Goal: Task Accomplishment & Management: Complete application form

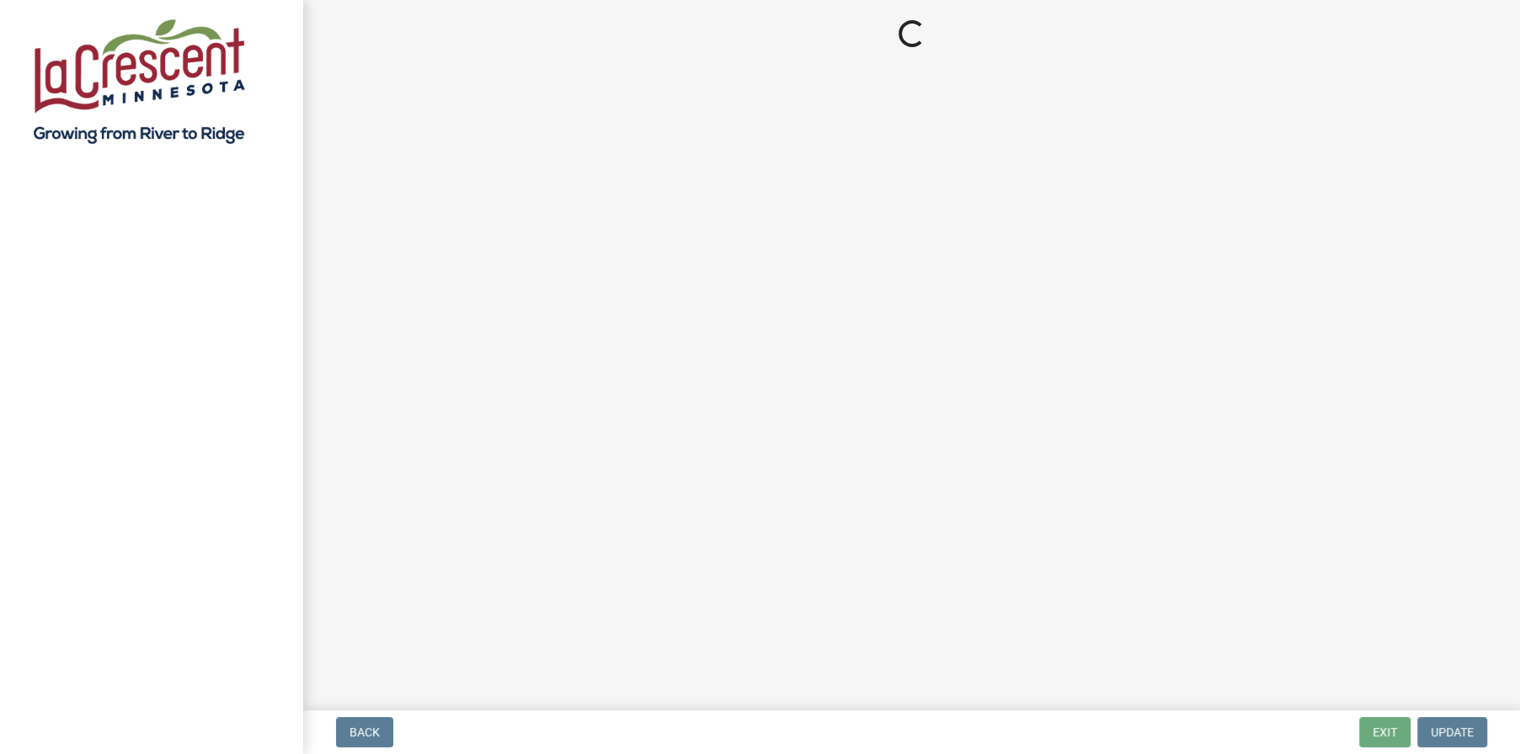
select select "3: 3"
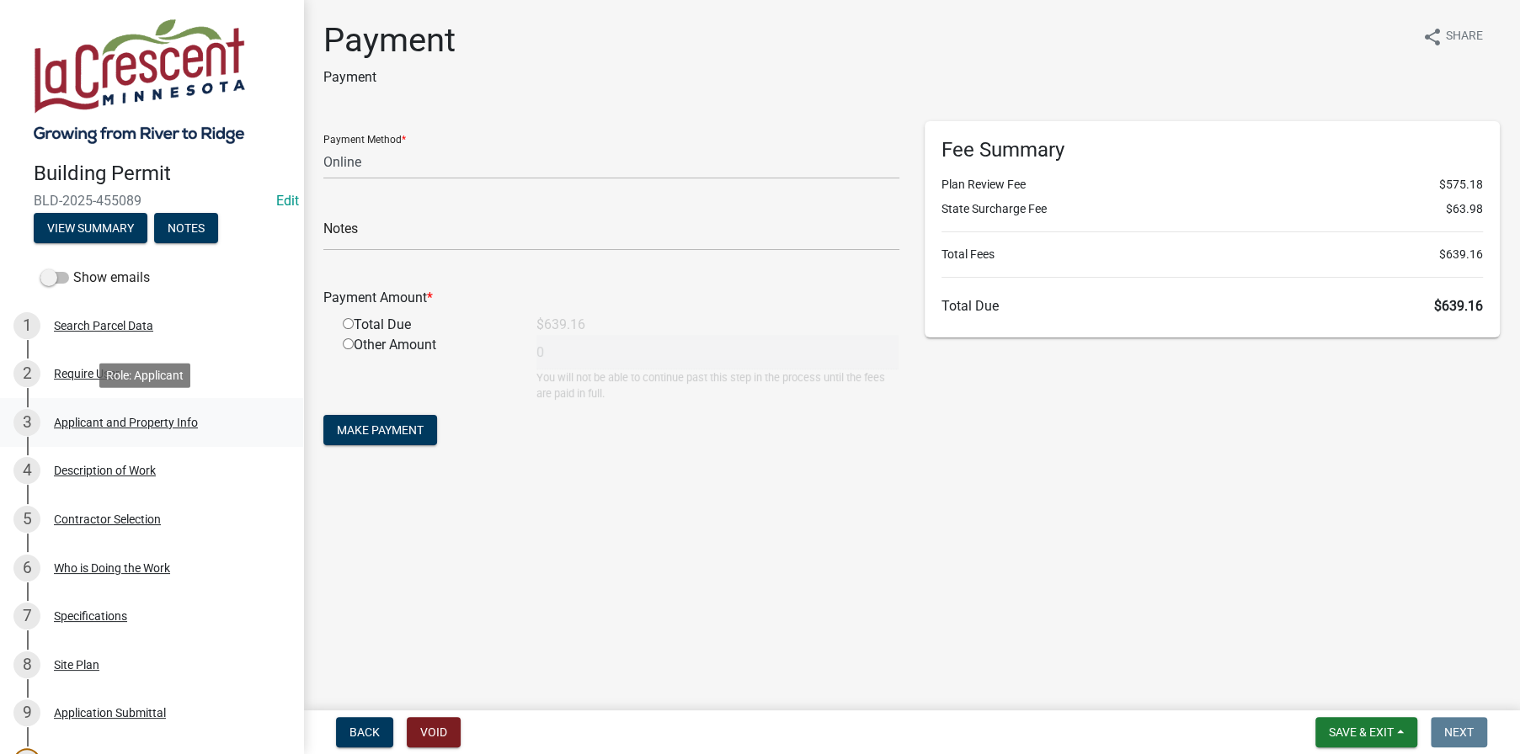
click at [99, 427] on div "Applicant and Property Info" at bounding box center [126, 423] width 144 height 12
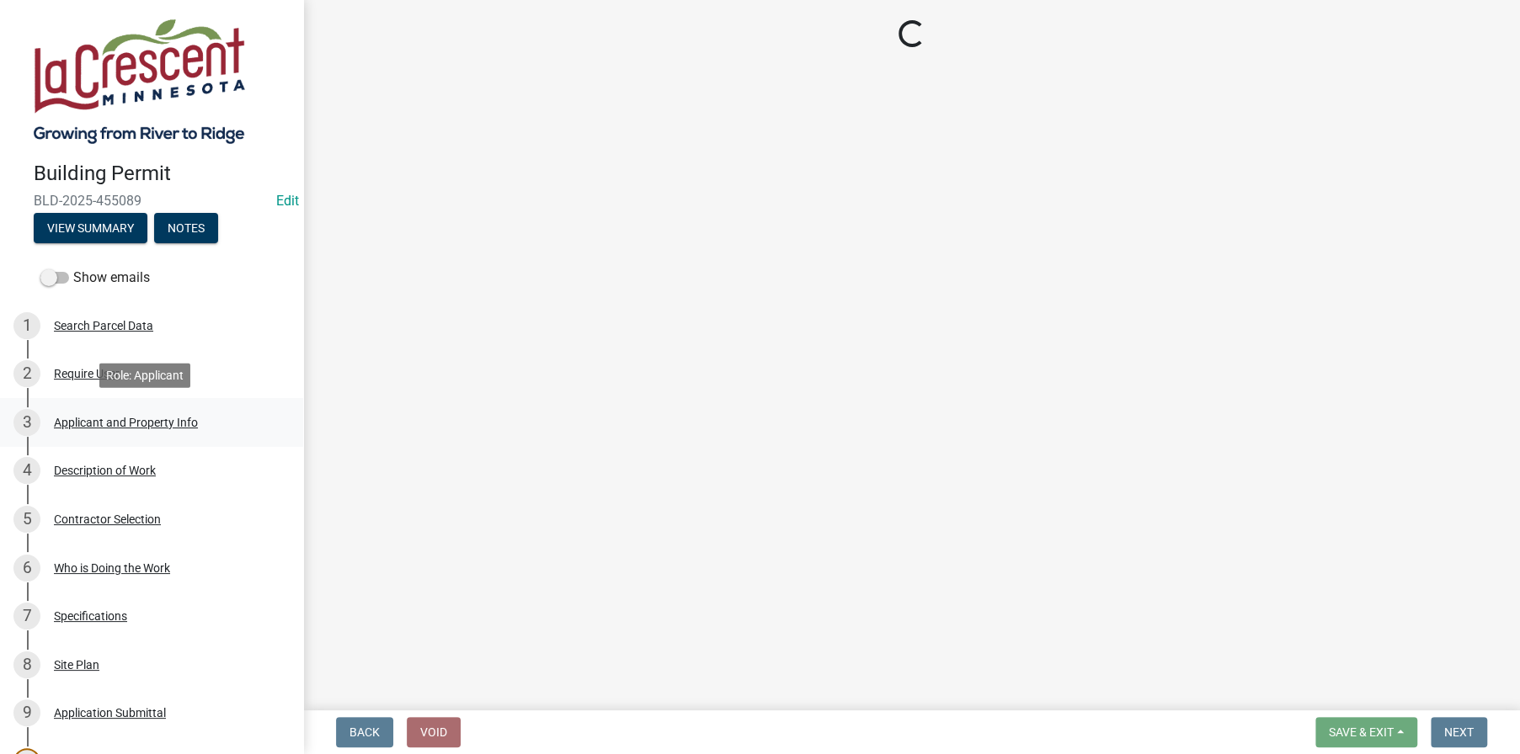
select select "e838c9e2-1e6e-4405-bddc-a3335cd38b08"
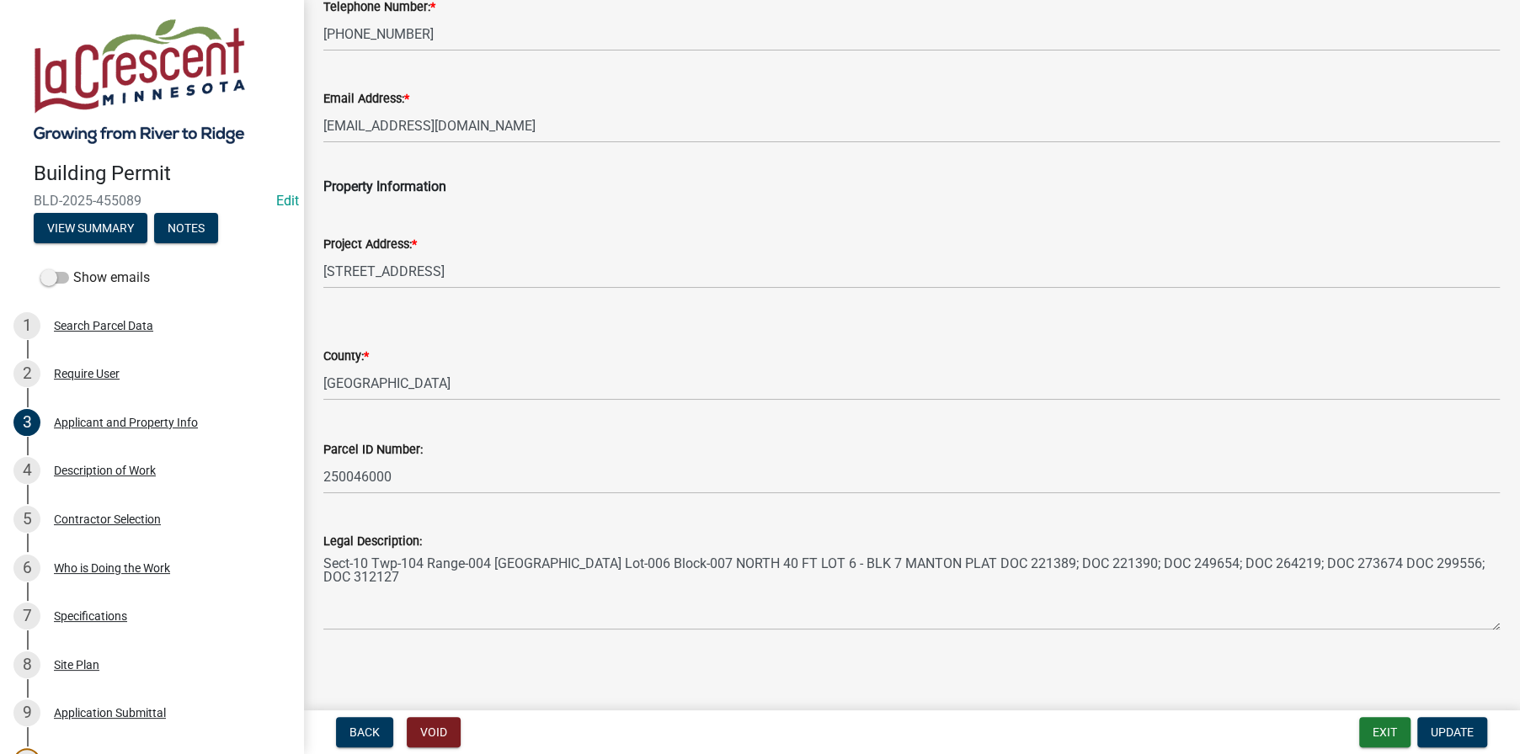
scroll to position [280, 0]
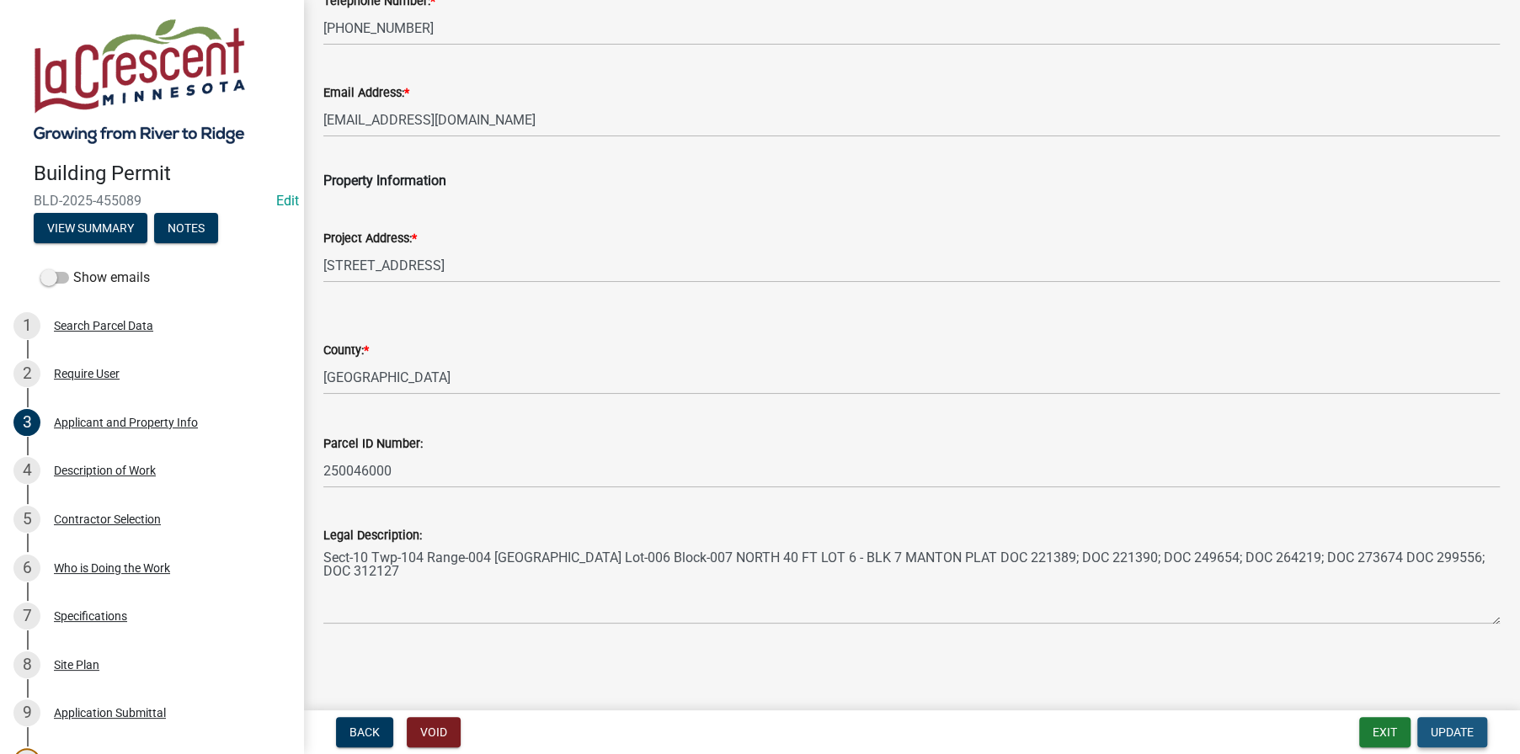
click at [1451, 730] on span "Update" at bounding box center [1452, 732] width 43 height 13
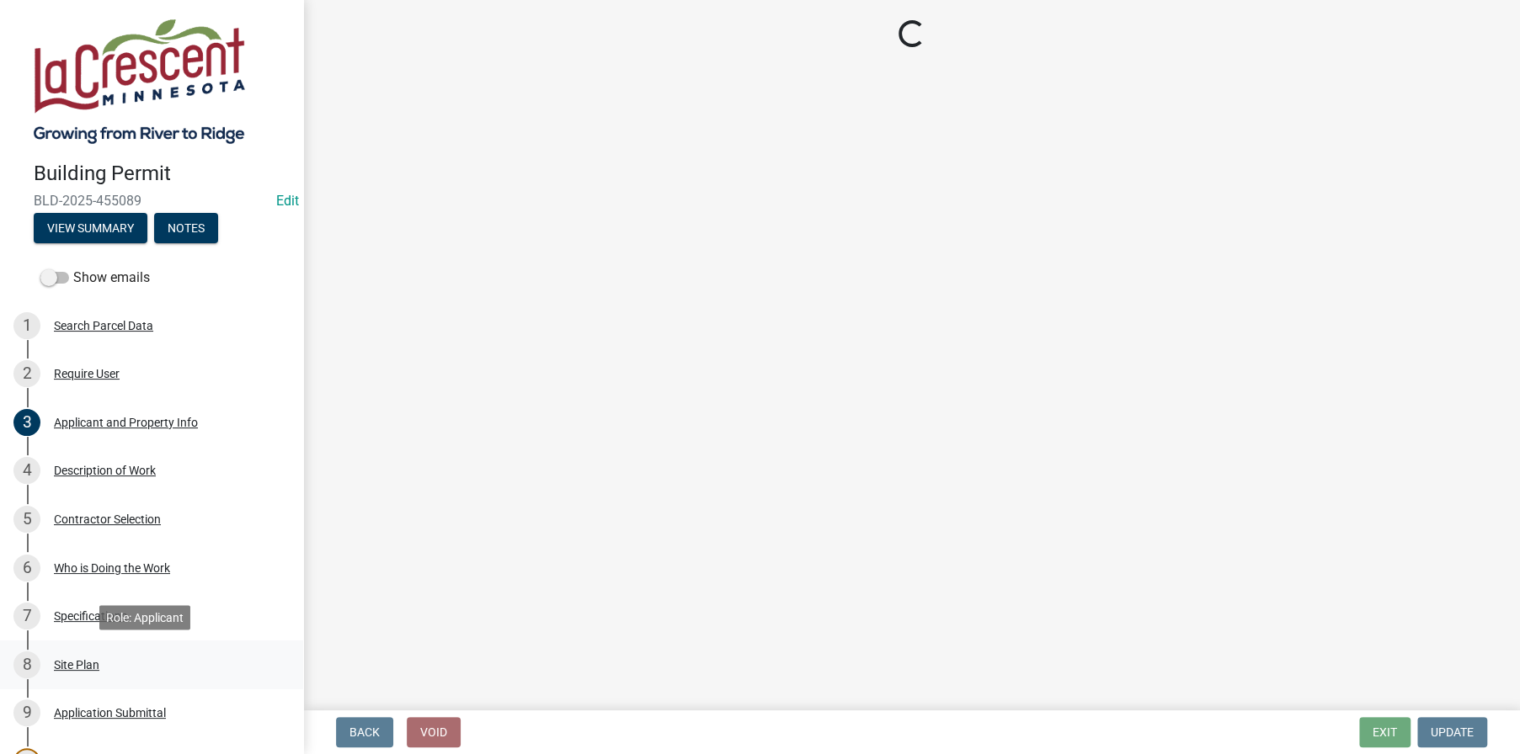
select select "3: 3"
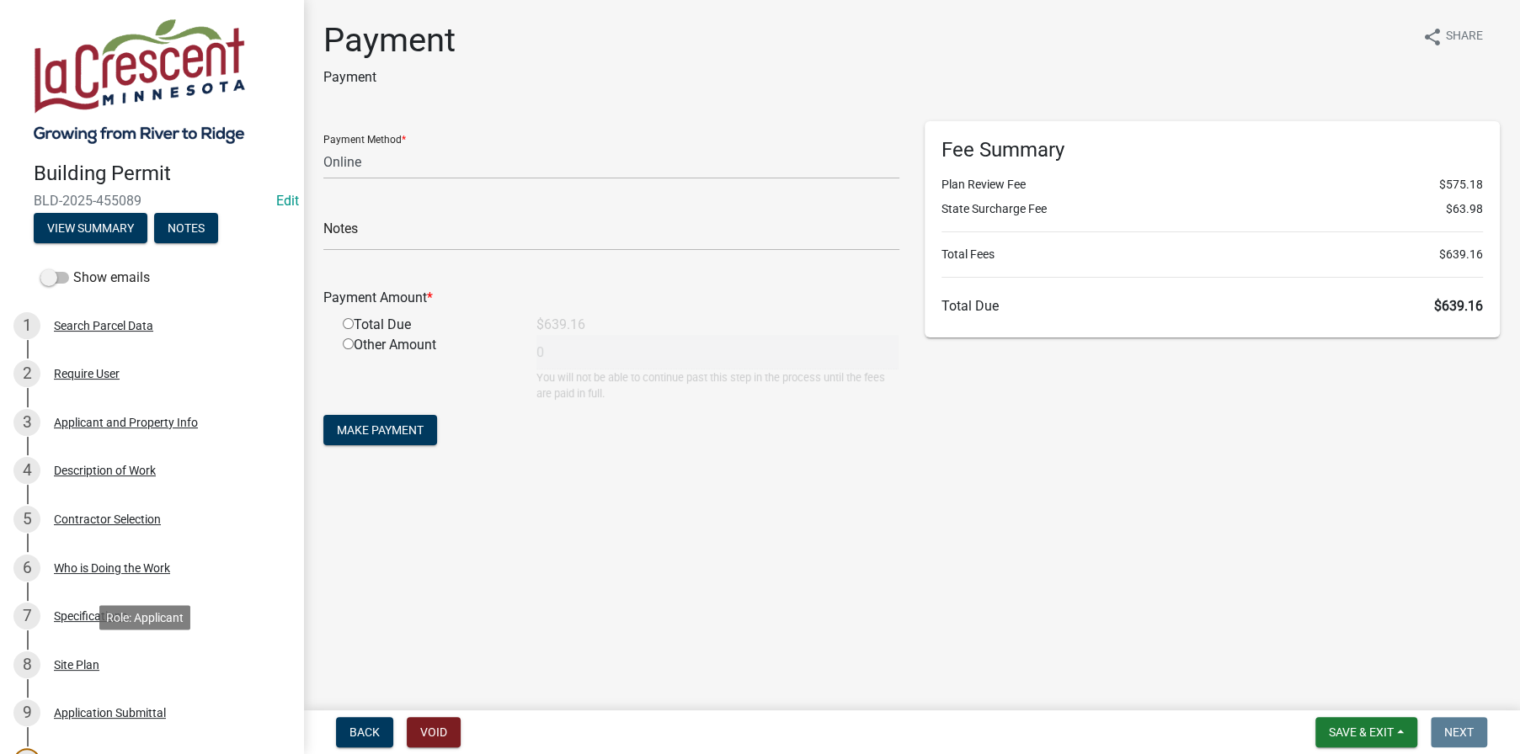
click at [73, 663] on div "Site Plan" at bounding box center [76, 665] width 45 height 12
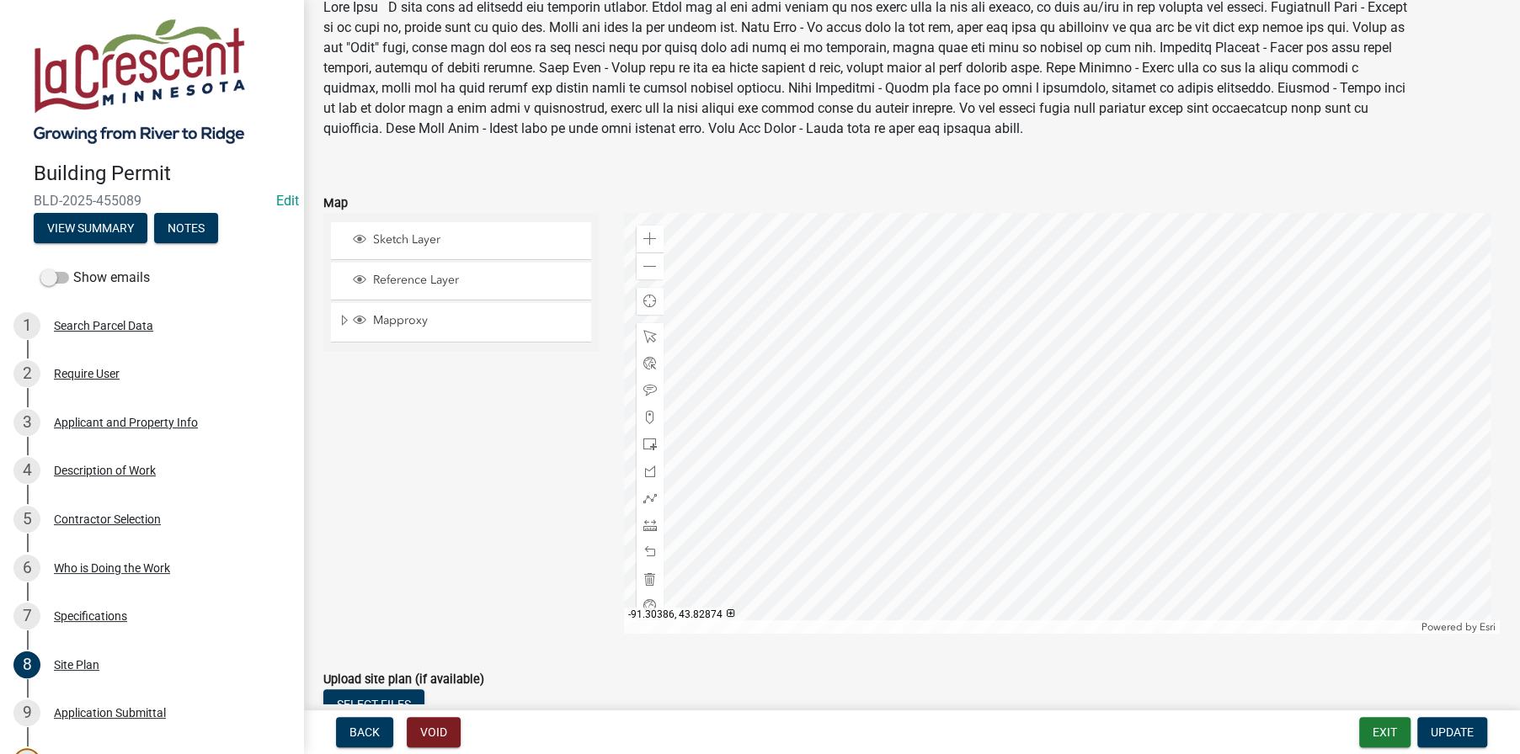
scroll to position [204, 0]
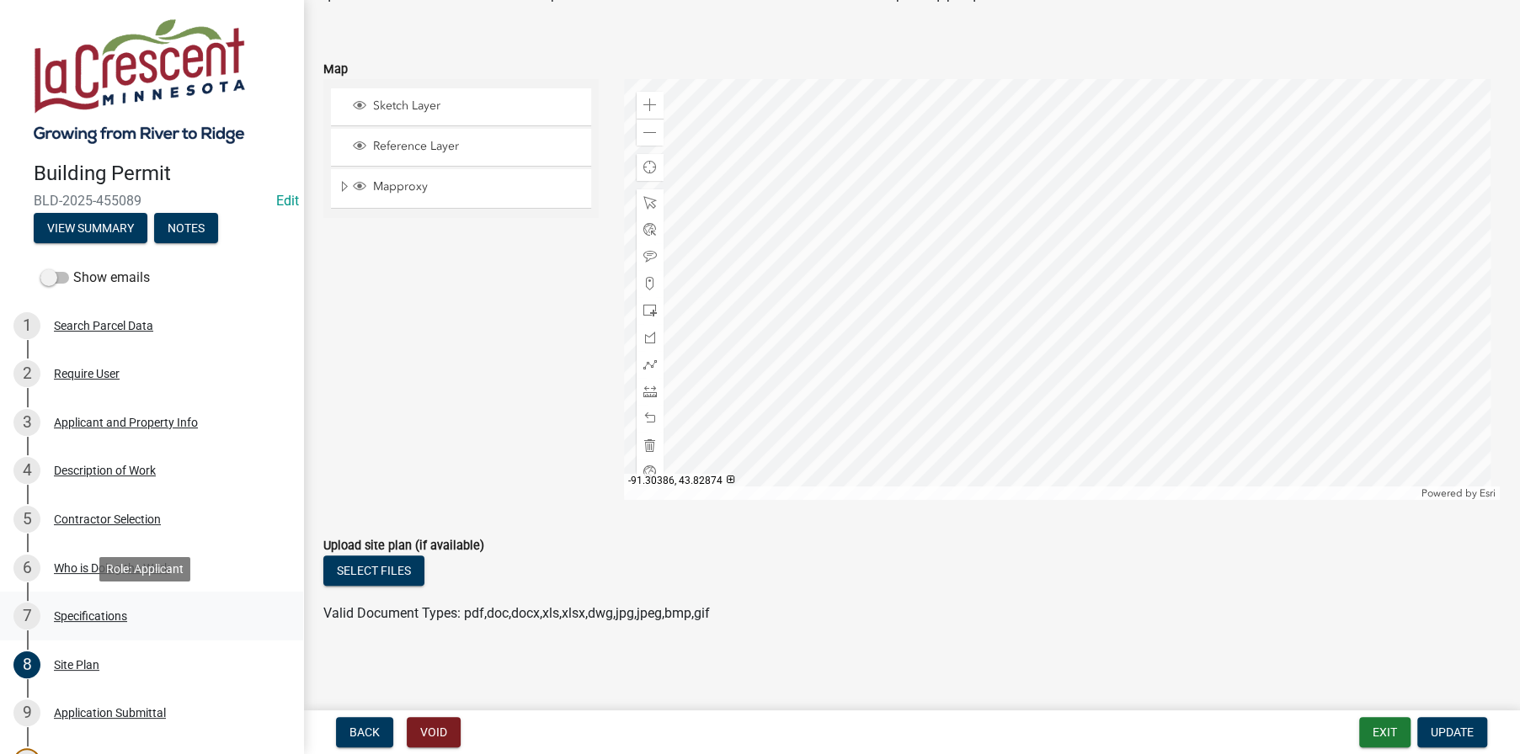
click at [82, 611] on div "Specifications" at bounding box center [90, 616] width 73 height 12
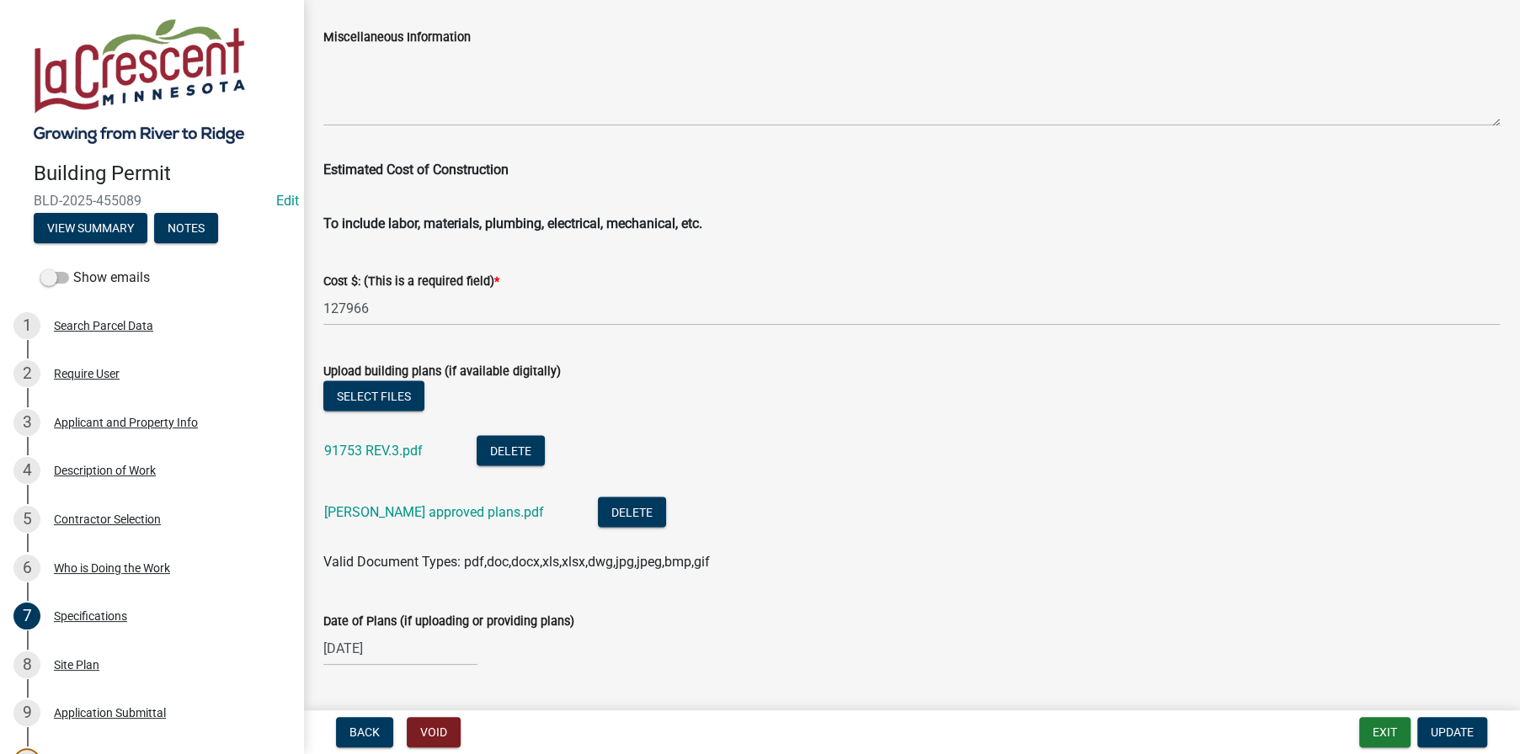
scroll to position [2866, 0]
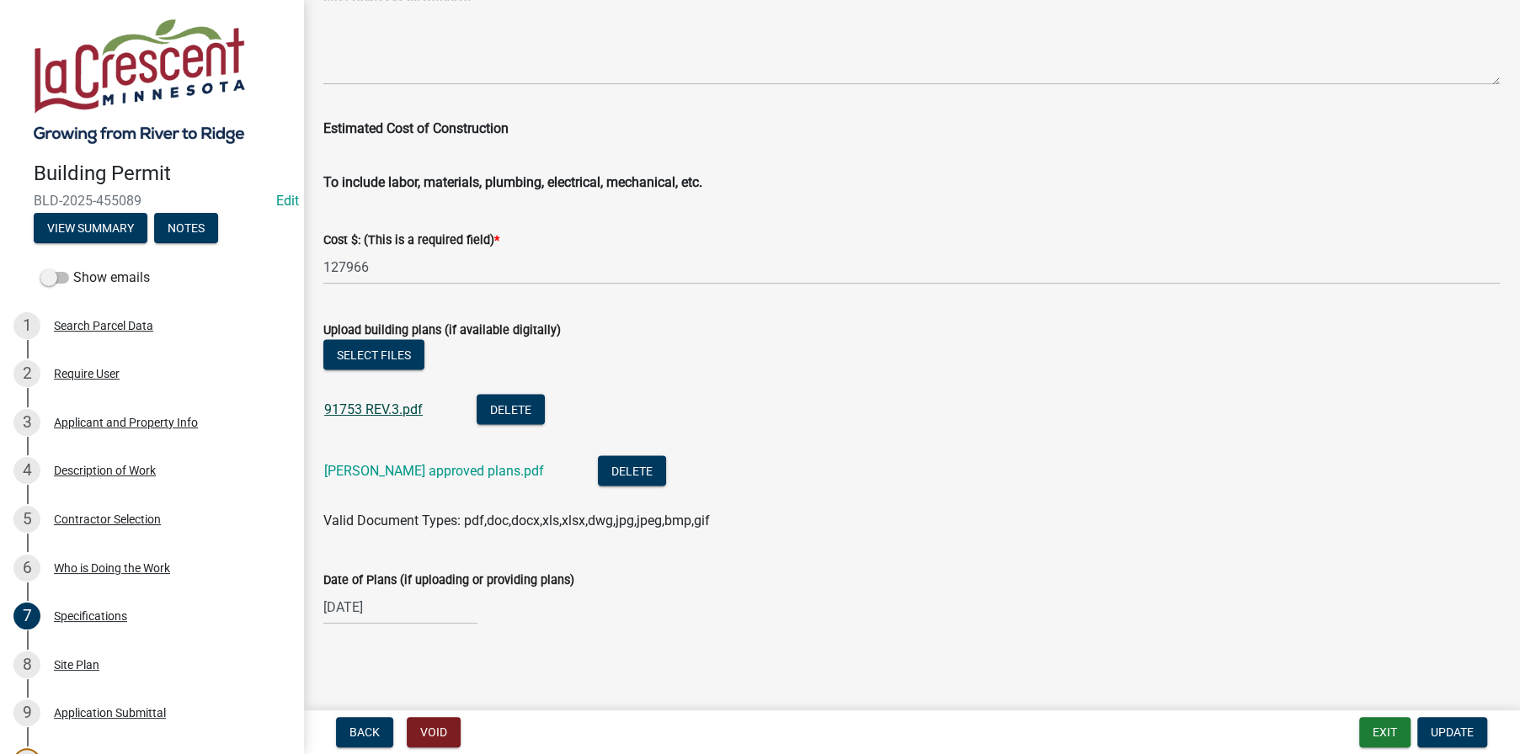
click at [360, 411] on link "91753 REV.3.pdf" at bounding box center [373, 410] width 99 height 16
click at [392, 468] on link "[PERSON_NAME] approved plans.pdf" at bounding box center [434, 471] width 220 height 16
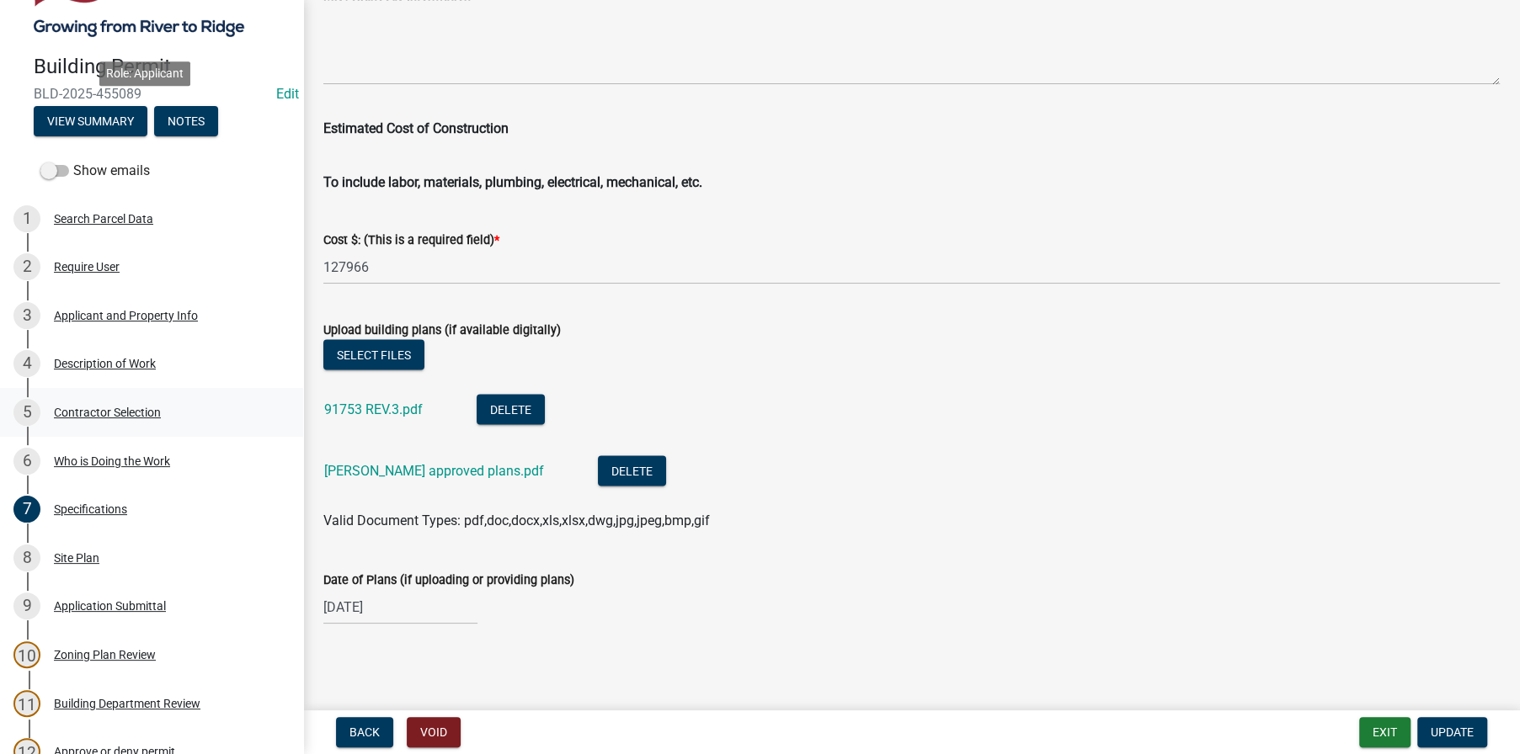
scroll to position [421, 0]
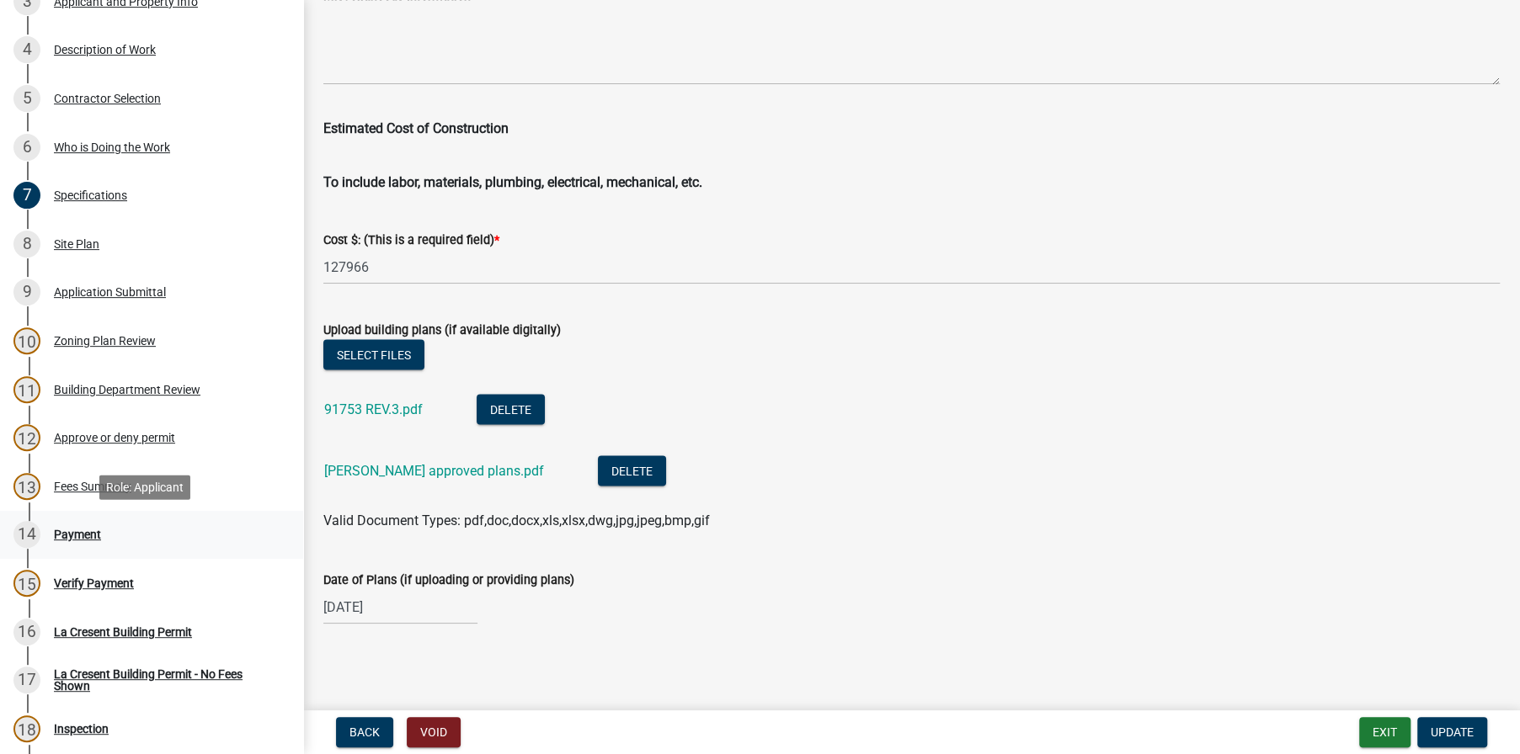
click at [77, 534] on div "Payment" at bounding box center [77, 535] width 47 height 12
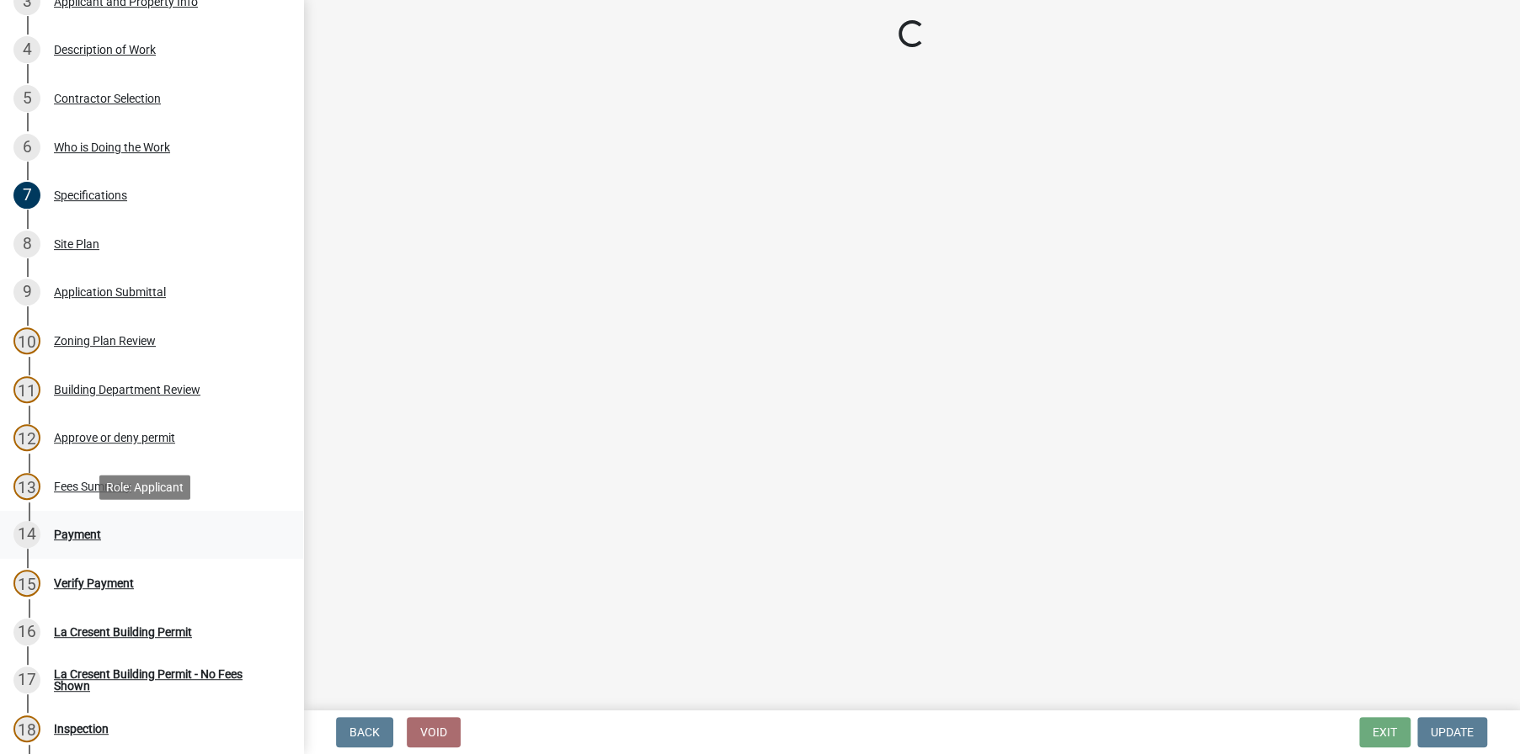
scroll to position [0, 0]
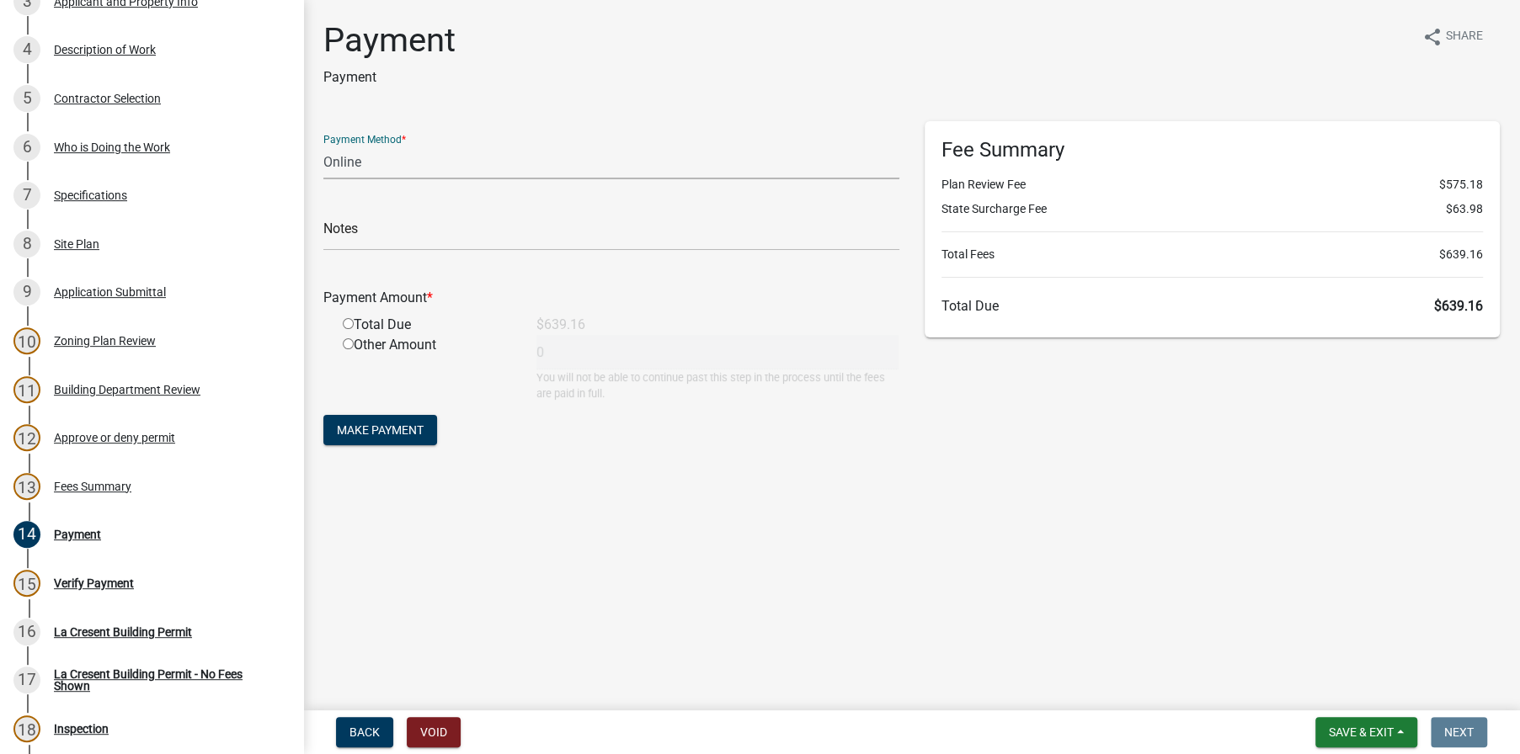
click at [406, 172] on select "Credit Card POS Check Cash Online" at bounding box center [611, 162] width 576 height 35
select select "1: 0"
click at [323, 145] on select "Credit Card POS Check Cash Online" at bounding box center [611, 162] width 576 height 35
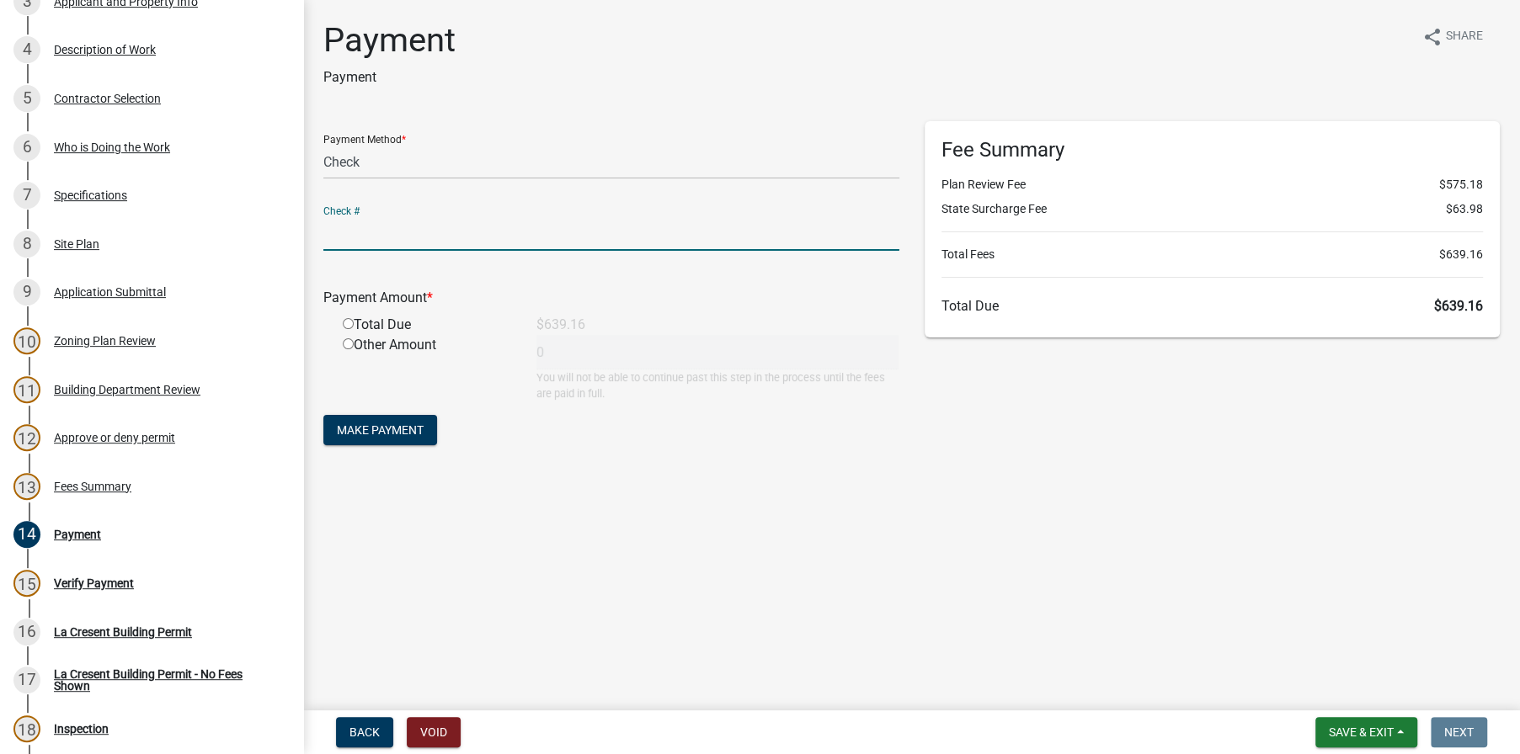
click at [358, 237] on input "text" at bounding box center [611, 233] width 576 height 35
type input "1101"
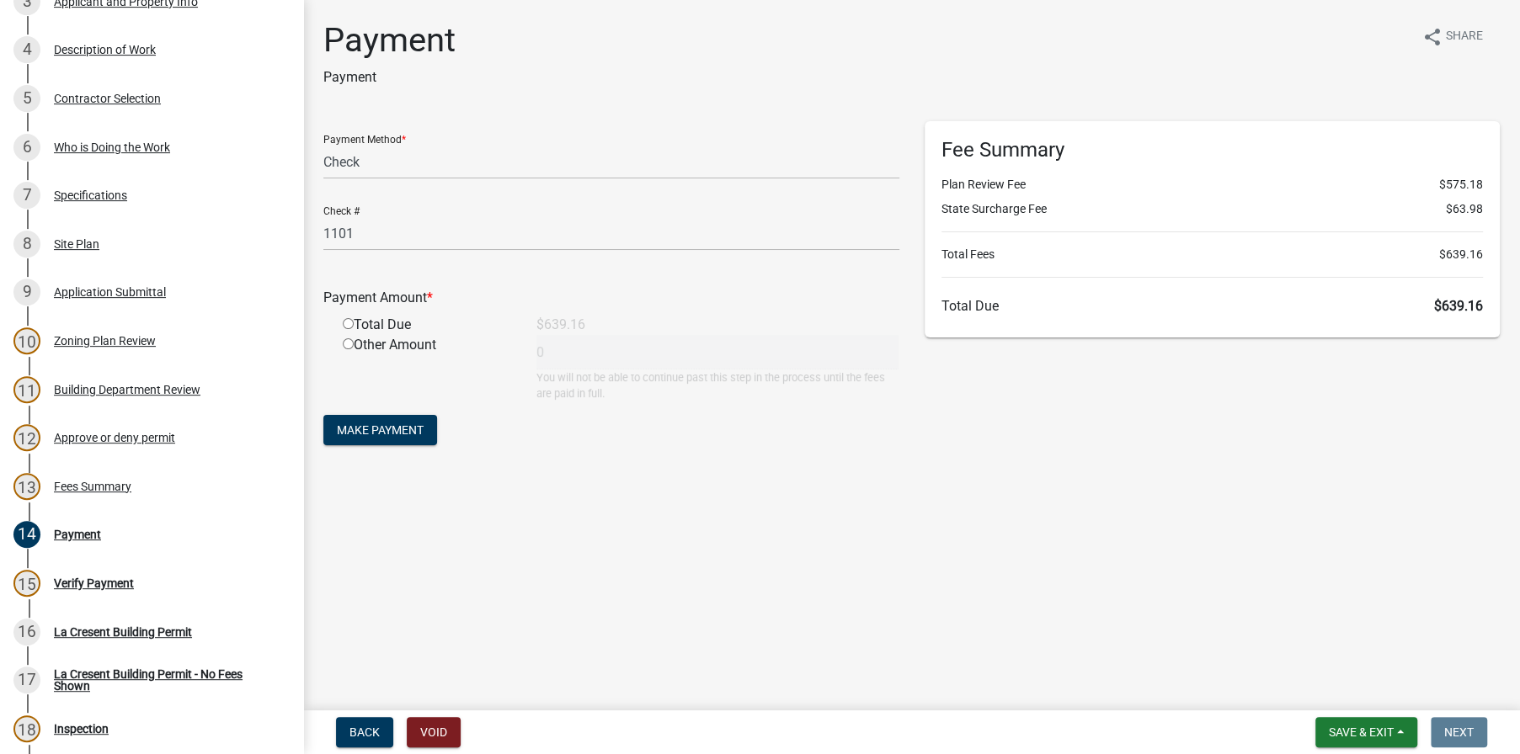
click at [348, 324] on input "radio" at bounding box center [348, 323] width 11 height 11
radio input "true"
type input "639.16"
click at [386, 433] on span "Make Payment" at bounding box center [380, 430] width 87 height 13
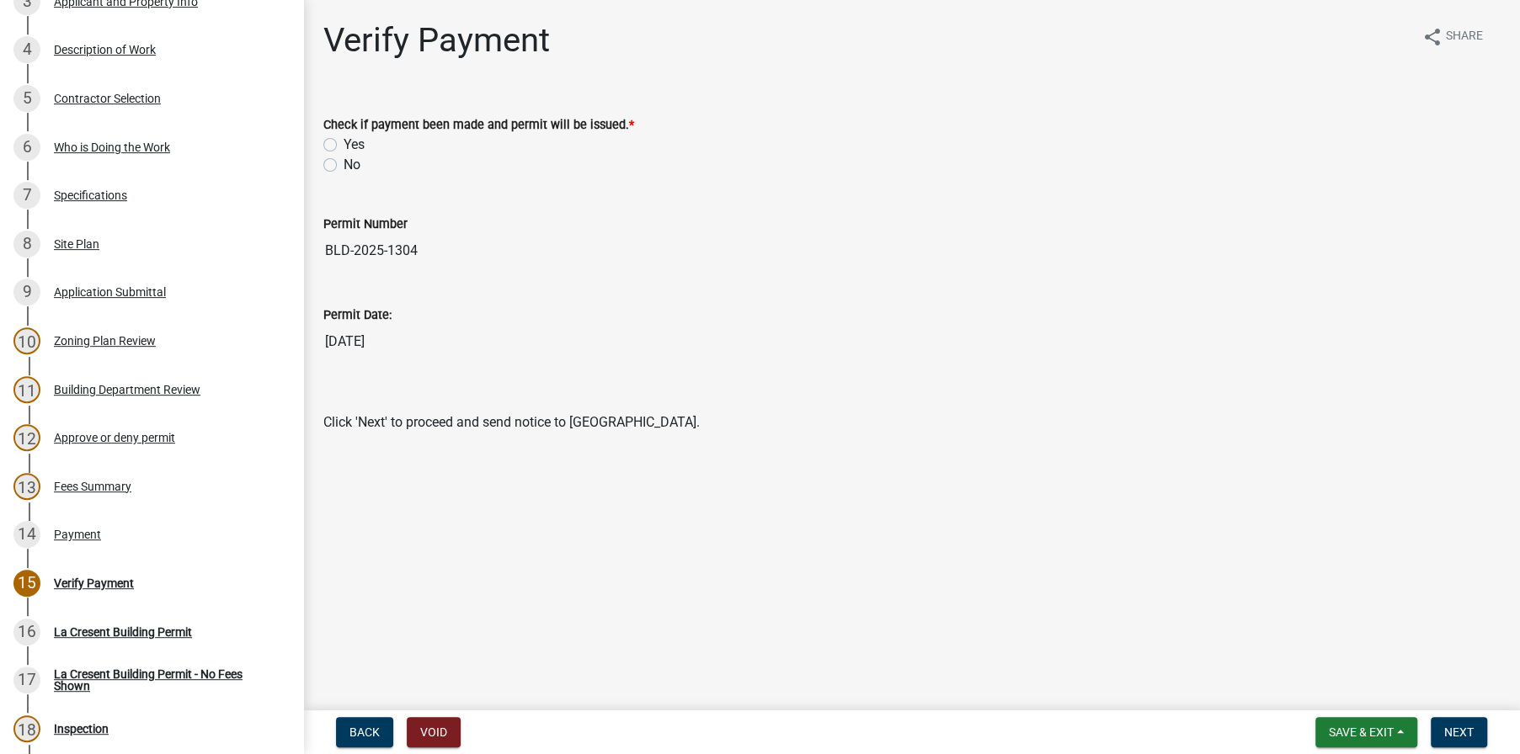
click at [344, 141] on label "Yes" at bounding box center [354, 145] width 21 height 20
click at [344, 141] on input "Yes" at bounding box center [349, 140] width 11 height 11
radio input "true"
click at [1459, 729] on span "Next" at bounding box center [1458, 732] width 29 height 13
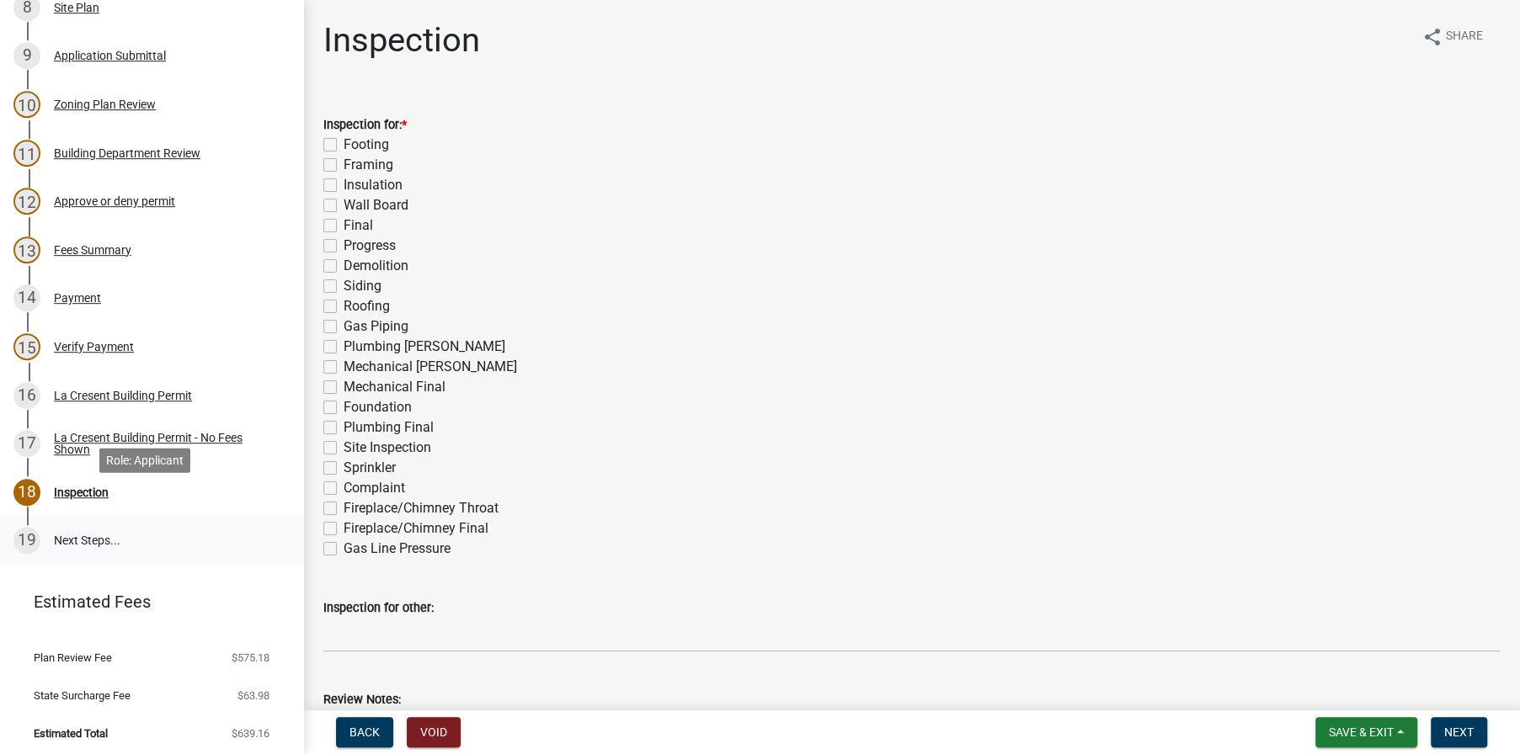
scroll to position [661, 0]
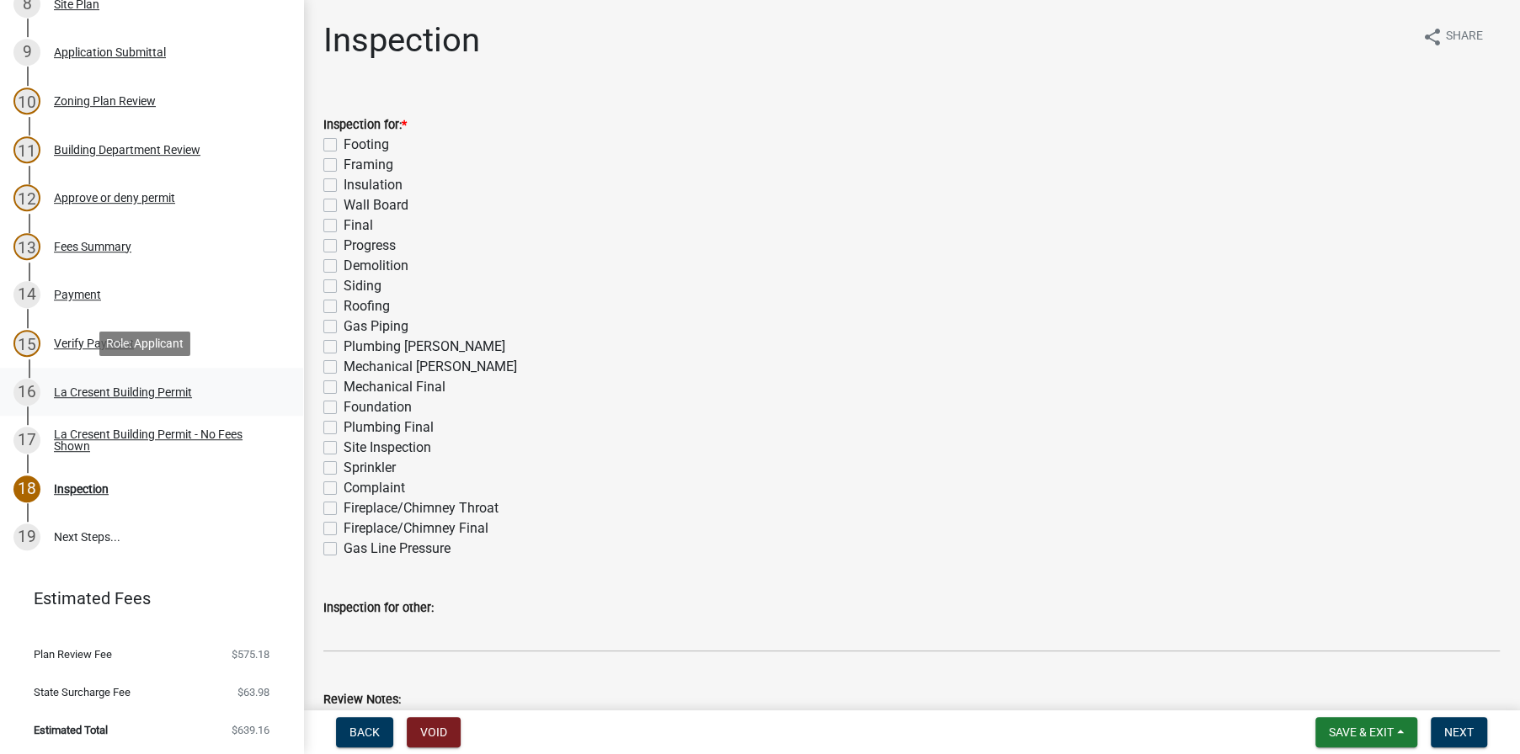
click at [147, 387] on div "La Cresent Building Permit" at bounding box center [123, 392] width 138 height 12
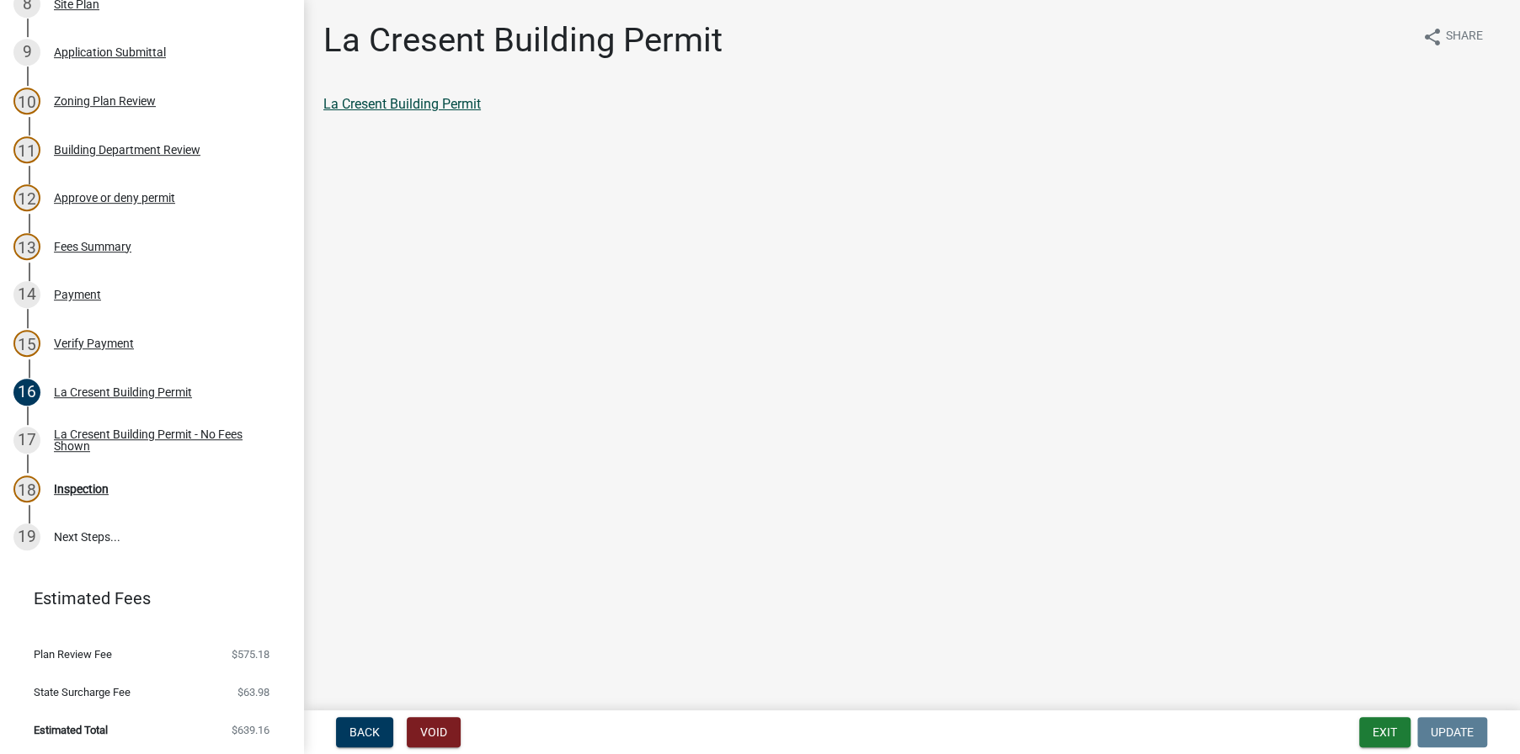
click at [408, 101] on link "La Cresent Building Permit" at bounding box center [401, 104] width 157 height 16
